Goal: Information Seeking & Learning: Check status

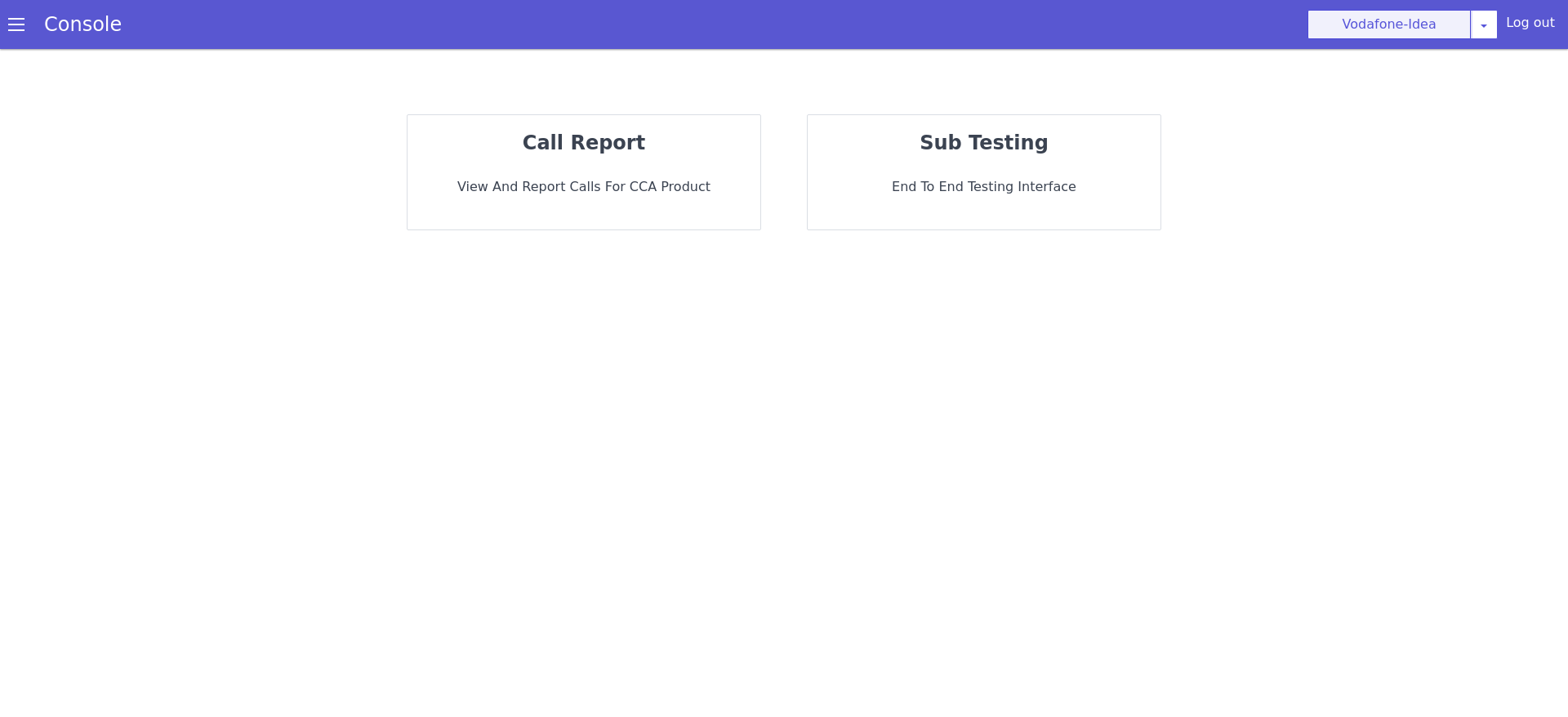
click at [1427, 31] on button "Vodafone-Idea" at bounding box center [1389, 24] width 163 height 30
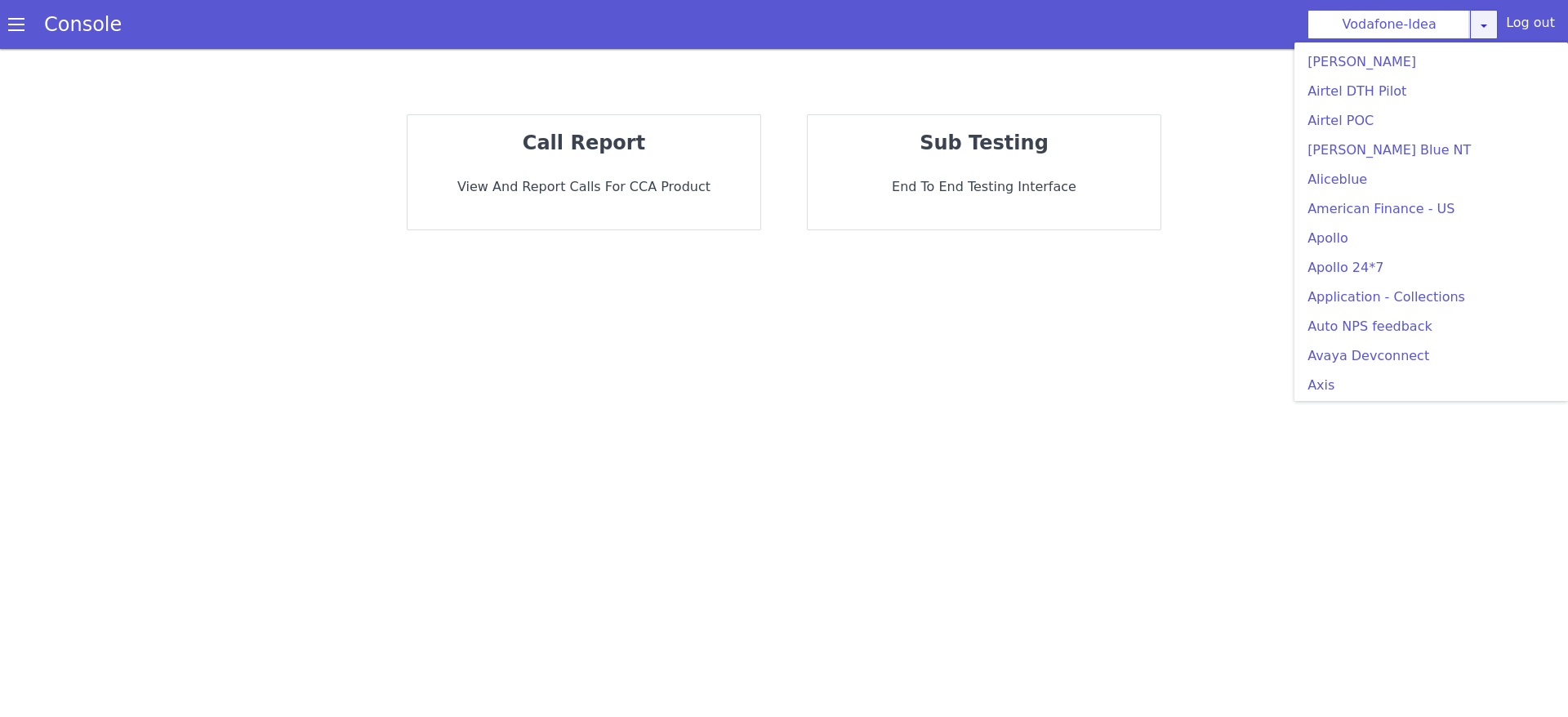
click at [1482, 14] on link at bounding box center [1483, 24] width 28 height 30
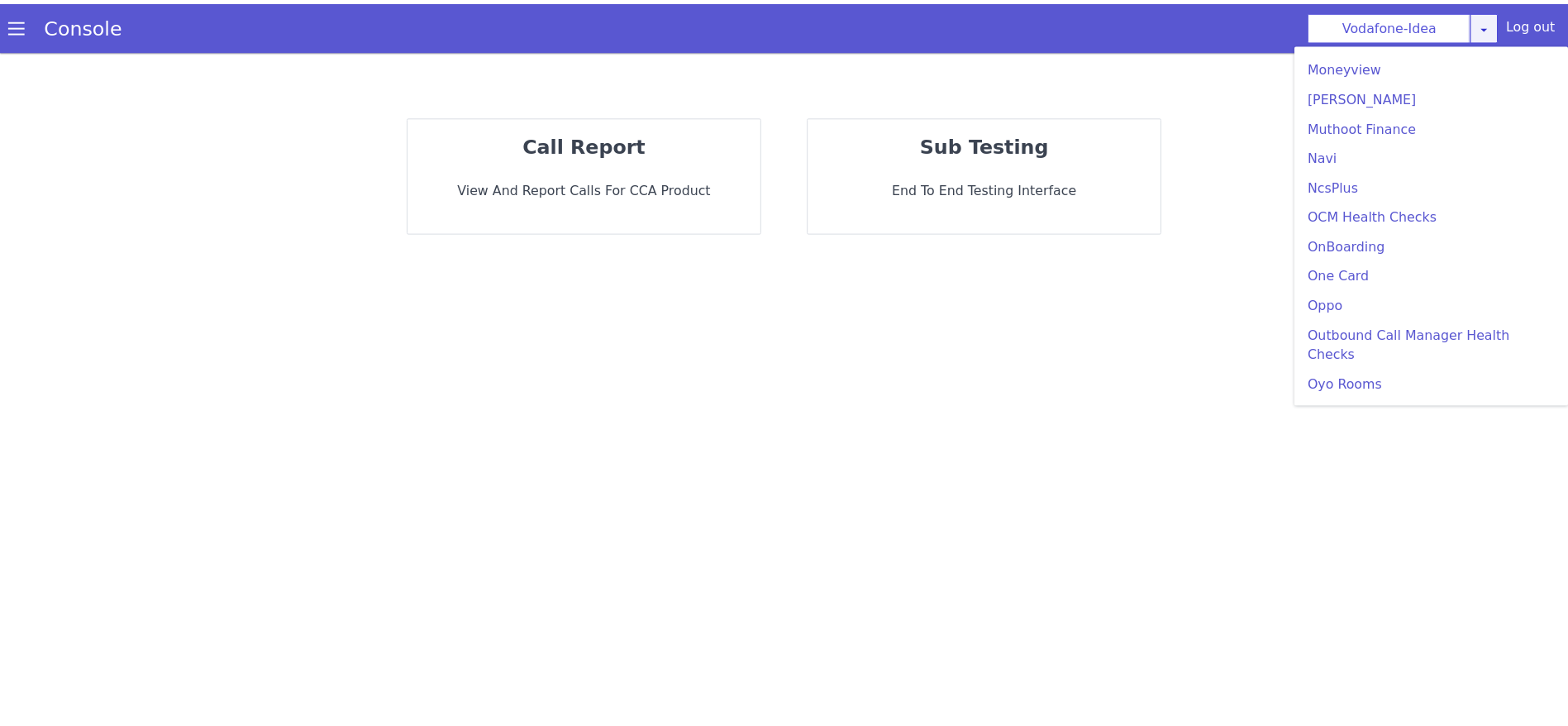
scroll to position [2730, 0]
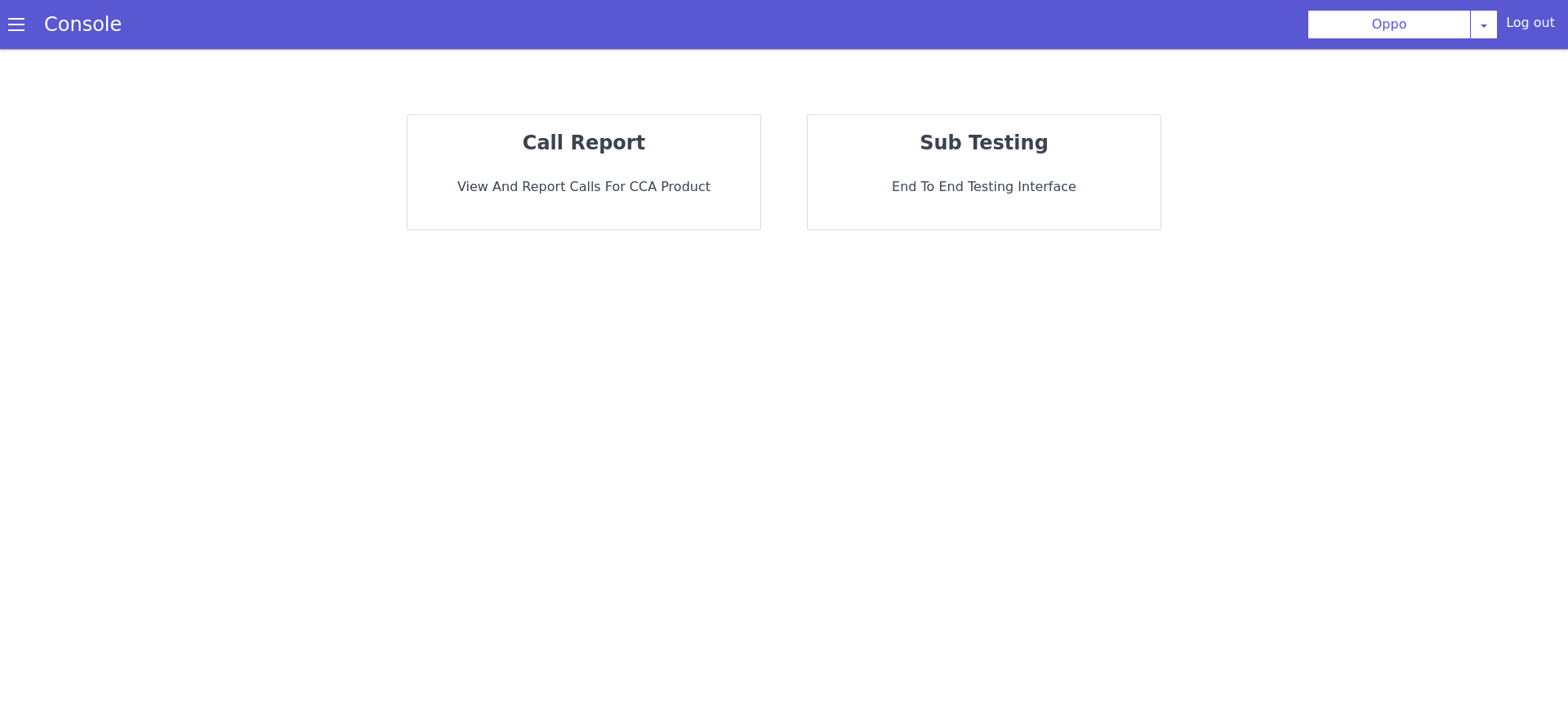
click at [634, 183] on p "View and report calls for CCA Product" at bounding box center [584, 187] width 327 height 20
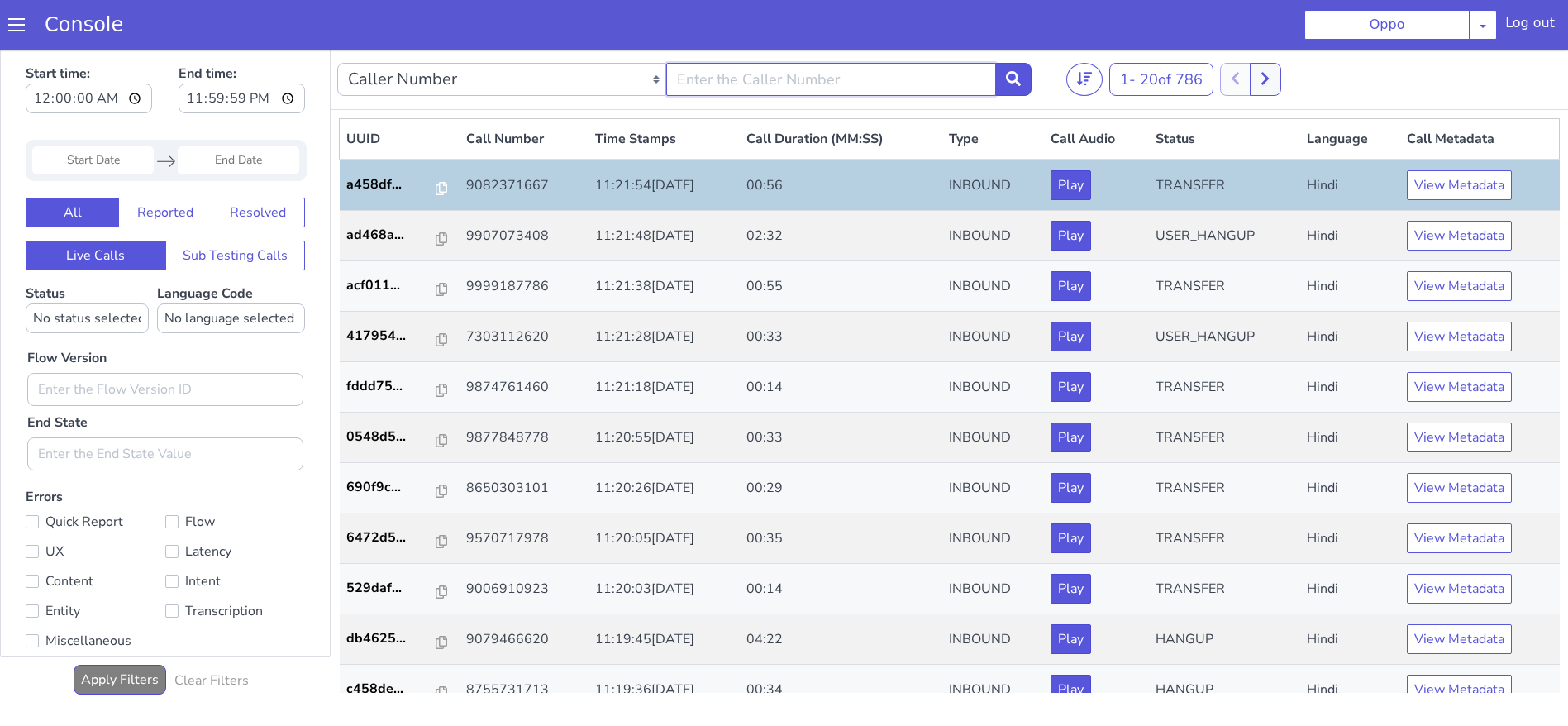
type input "8379924473"
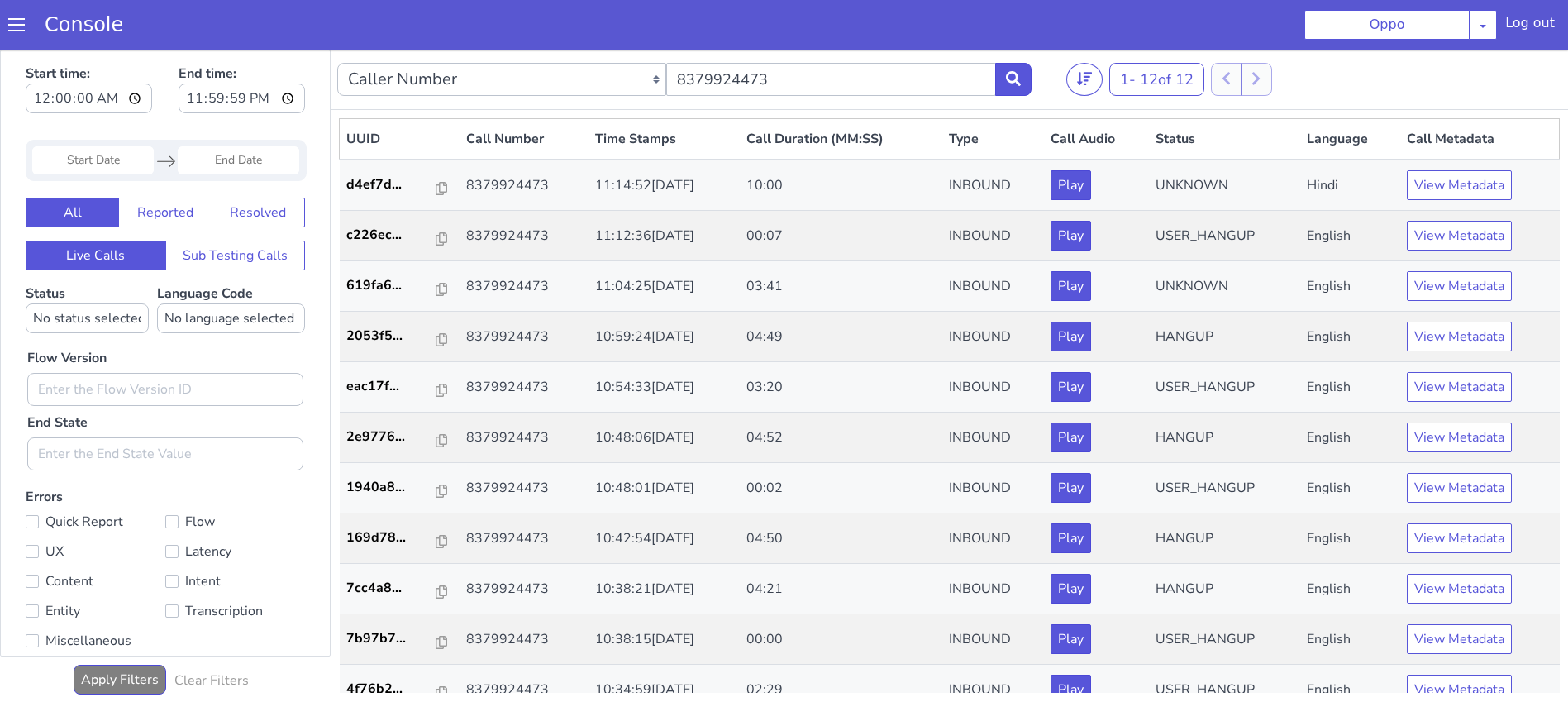
scroll to position [73, 0]
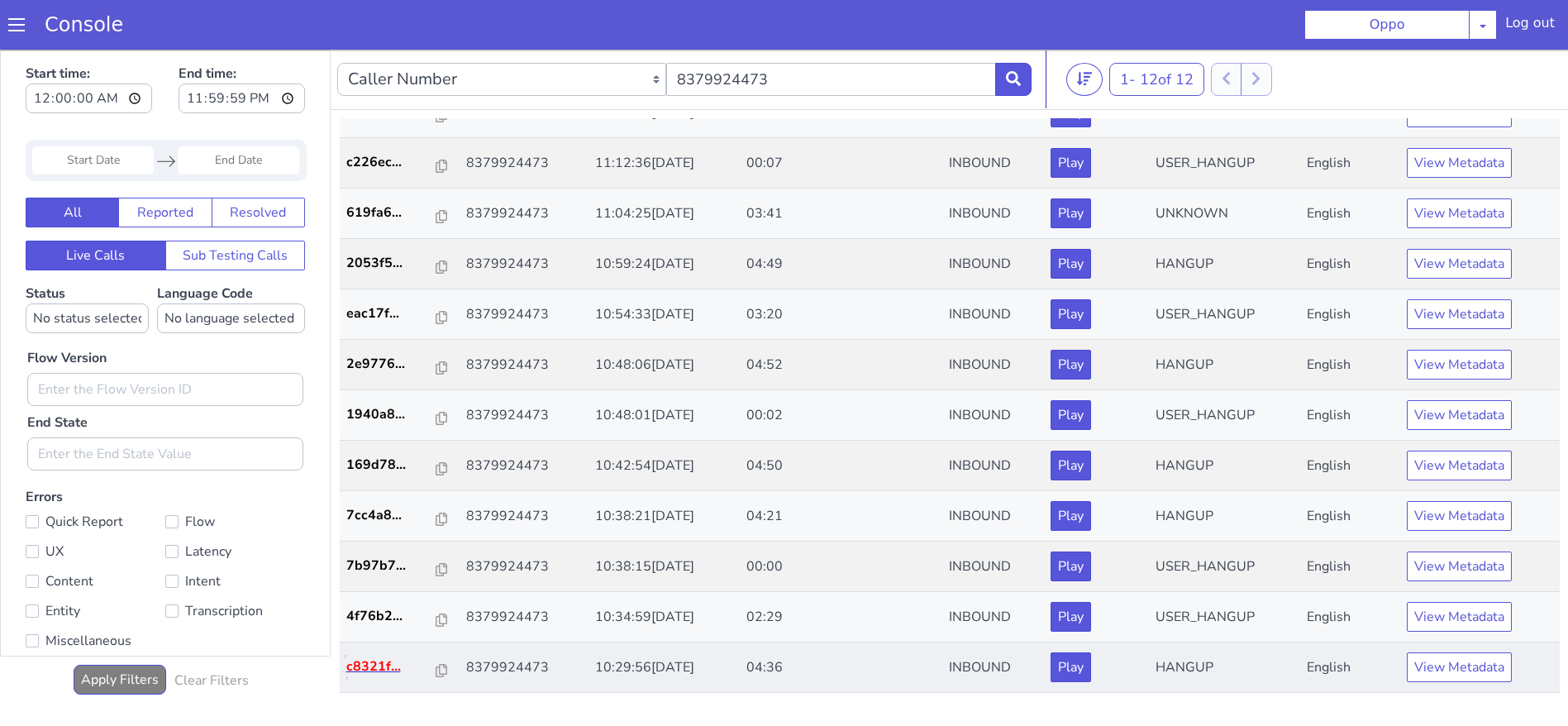
click at [1431, 185] on p "c8321f..." at bounding box center [1449, 182] width 90 height 20
